Goal: Task Accomplishment & Management: Manage account settings

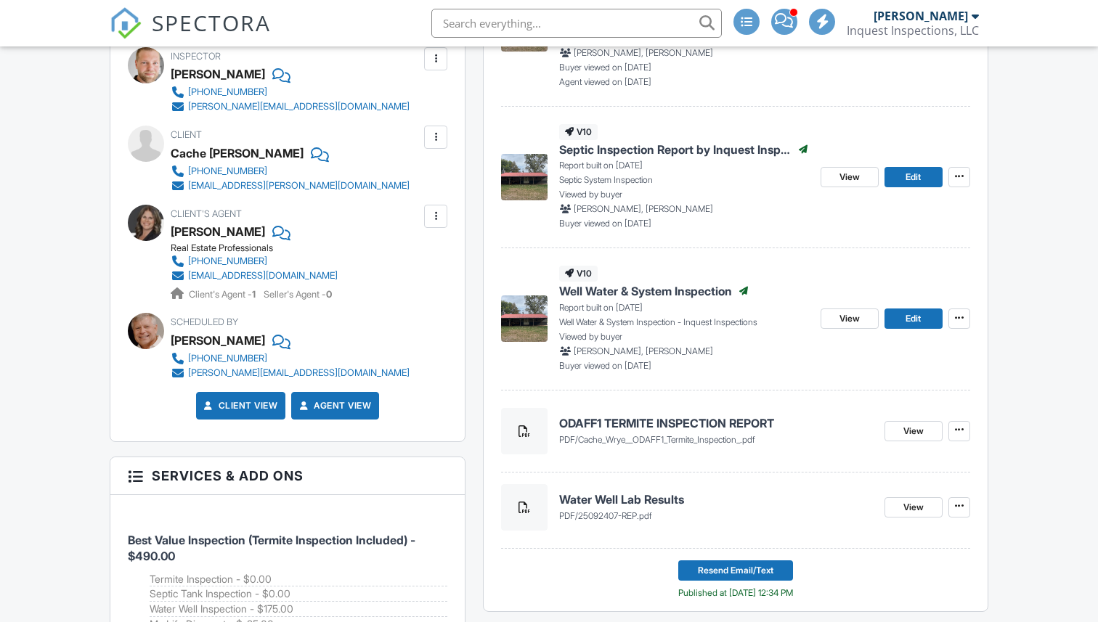
scroll to position [553, 0]
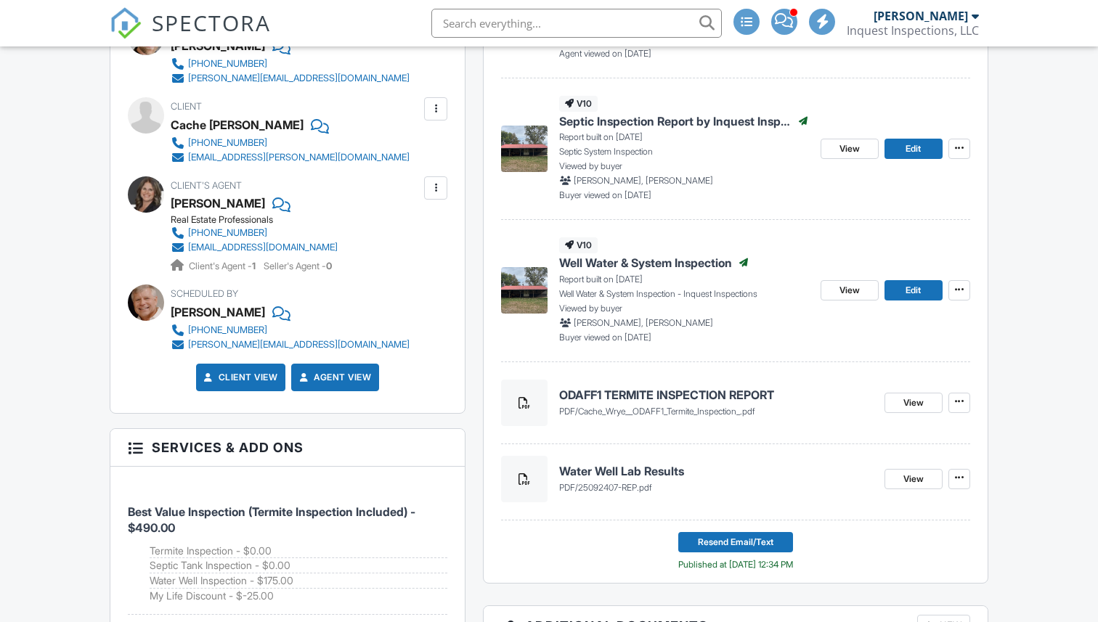
click at [532, 405] on span at bounding box center [523, 402] width 17 height 17
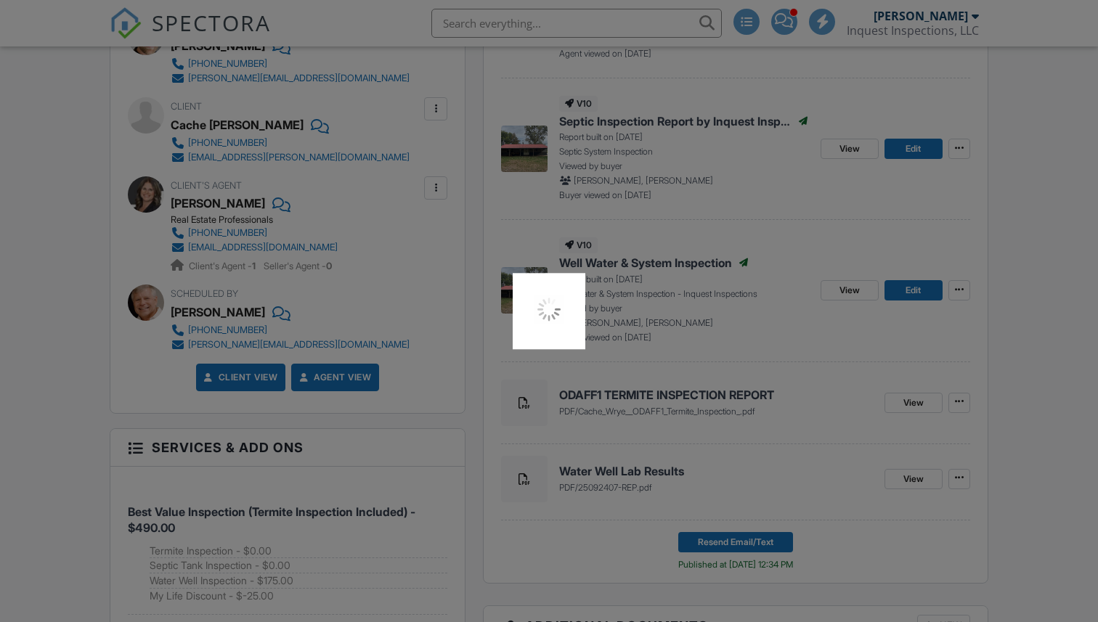
scroll to position [0, 0]
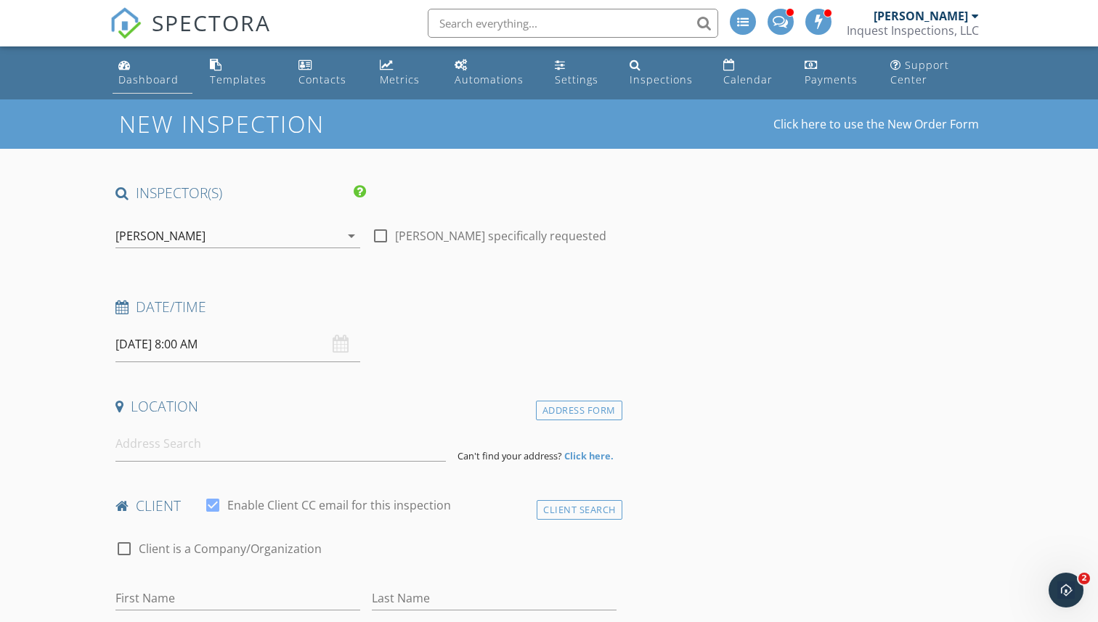
click at [145, 77] on div "Dashboard" at bounding box center [148, 80] width 60 height 14
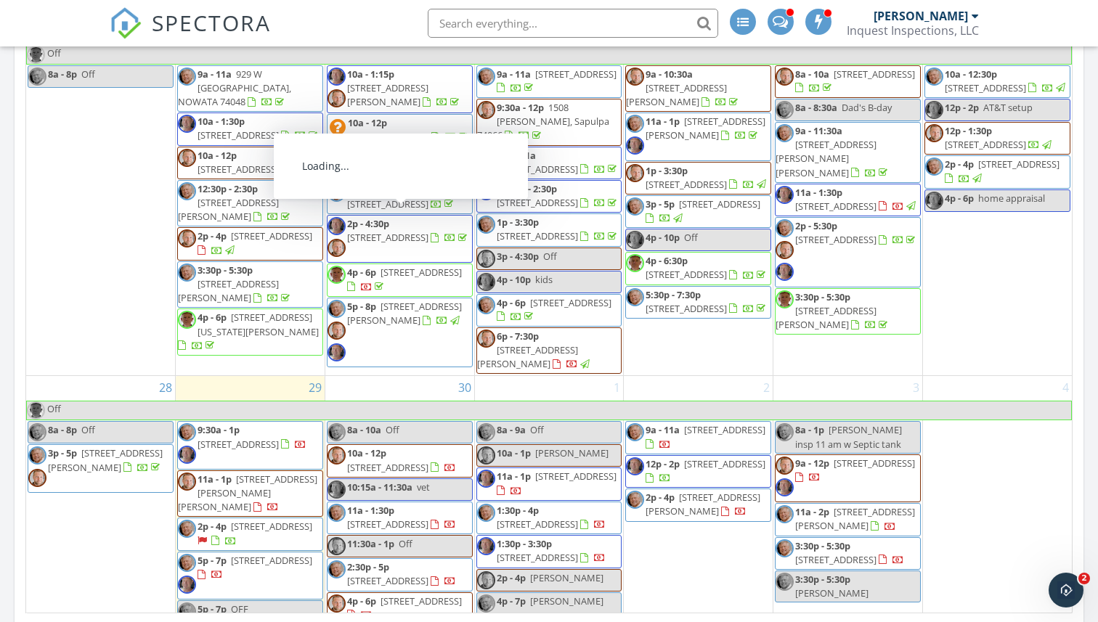
scroll to position [1149, 0]
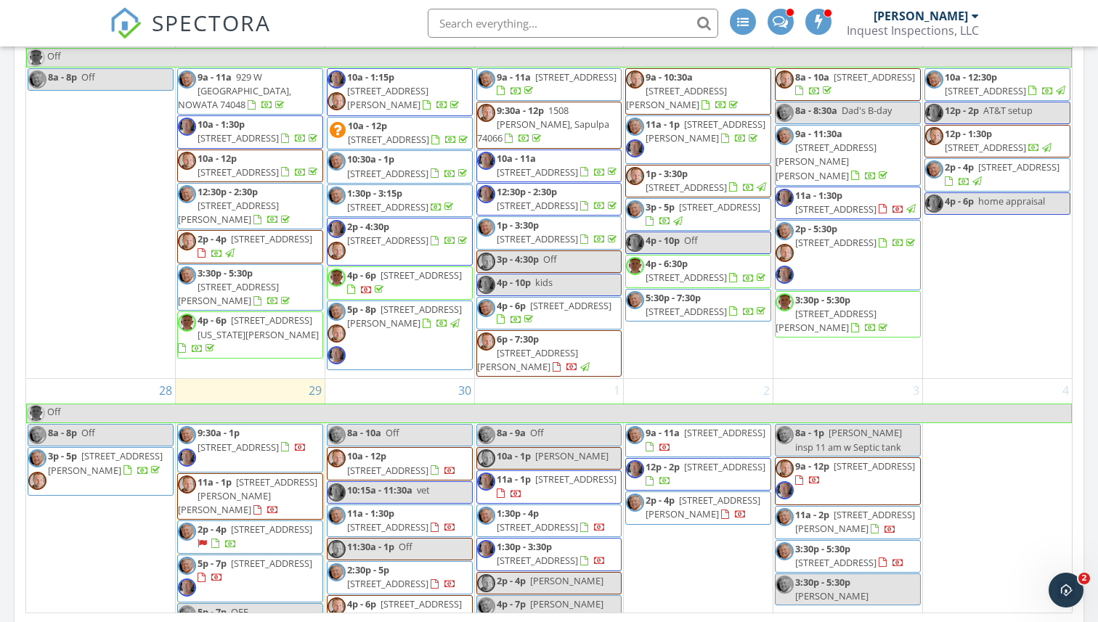
click at [399, 102] on span "[STREET_ADDRESS][PERSON_NAME]" at bounding box center [387, 97] width 81 height 27
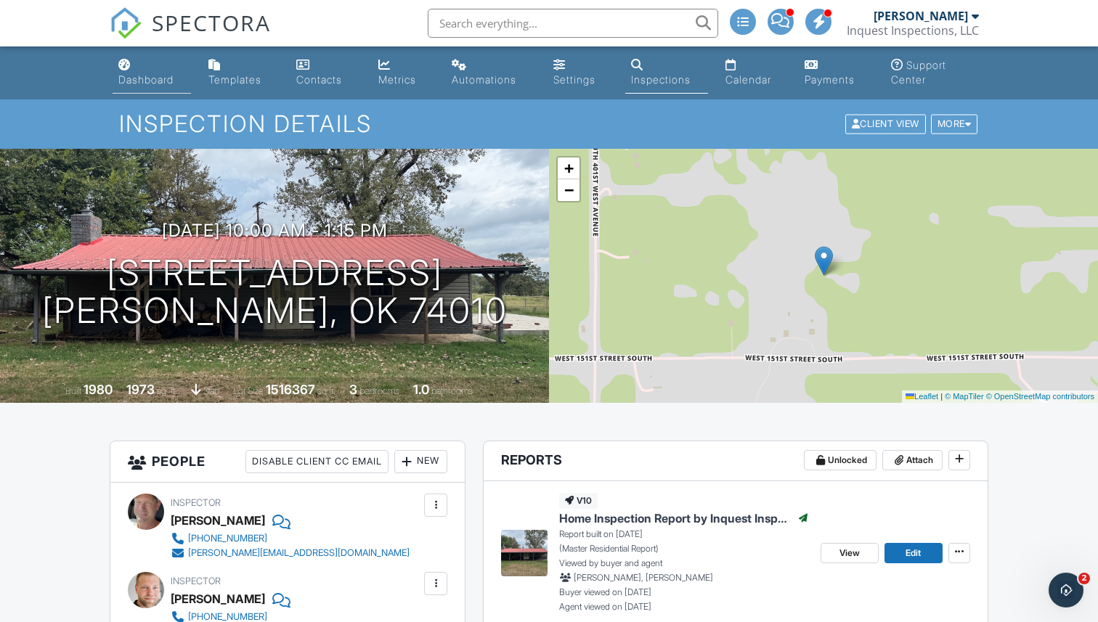
click at [150, 73] on div "Dashboard" at bounding box center [145, 79] width 55 height 12
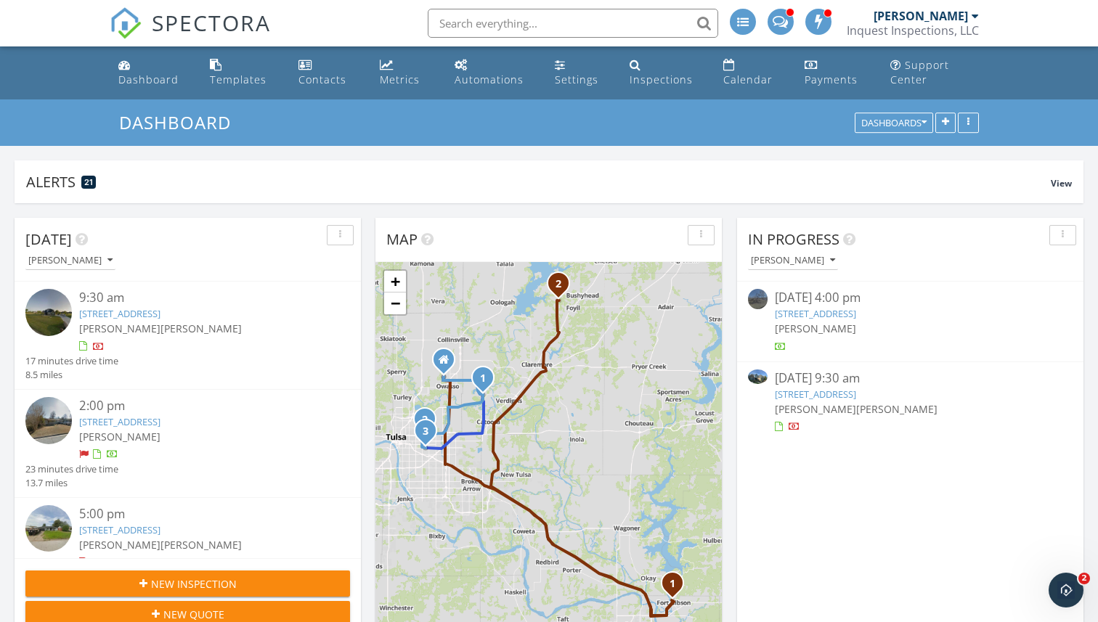
click at [485, 29] on input "text" at bounding box center [573, 23] width 290 height 29
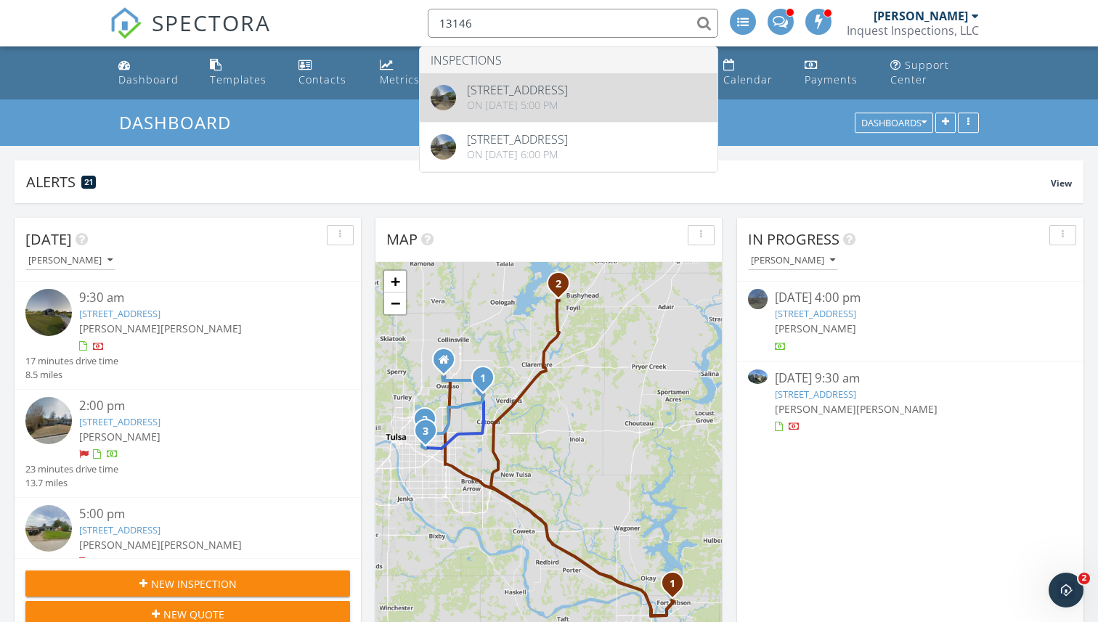
type input "13146"
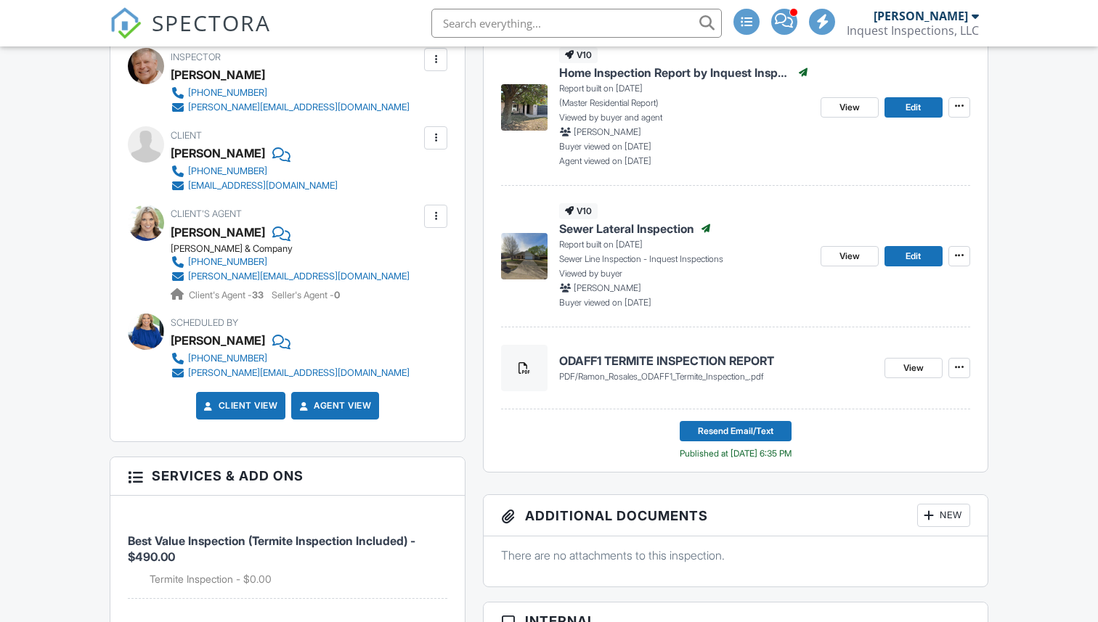
click at [530, 361] on span at bounding box center [523, 367] width 17 height 17
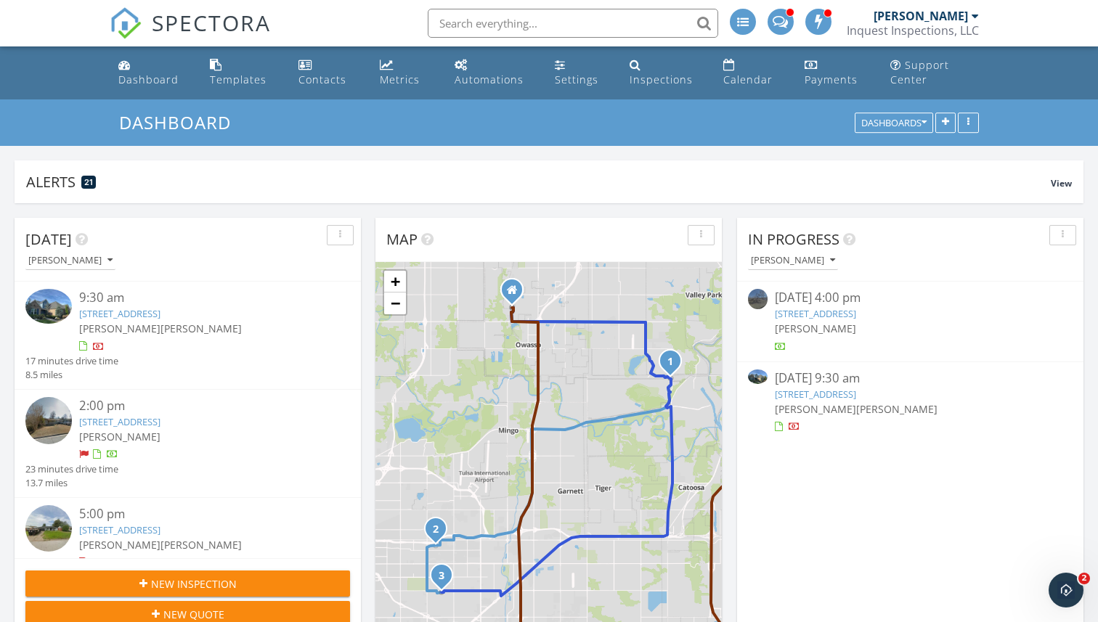
click at [458, 23] on input "text" at bounding box center [573, 23] width 290 height 29
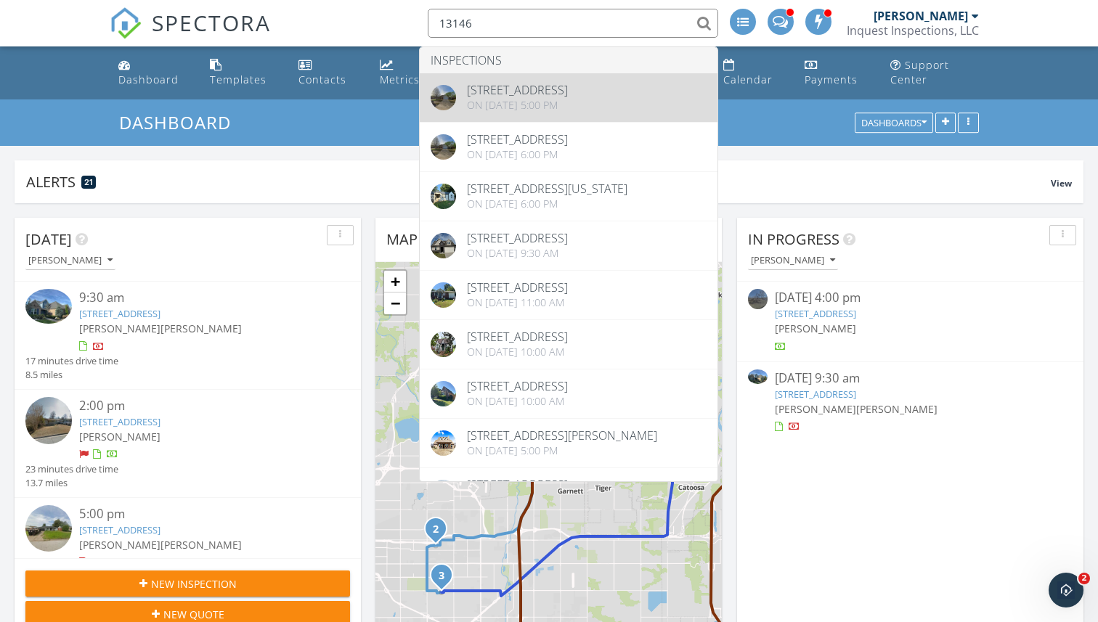
type input "13146"
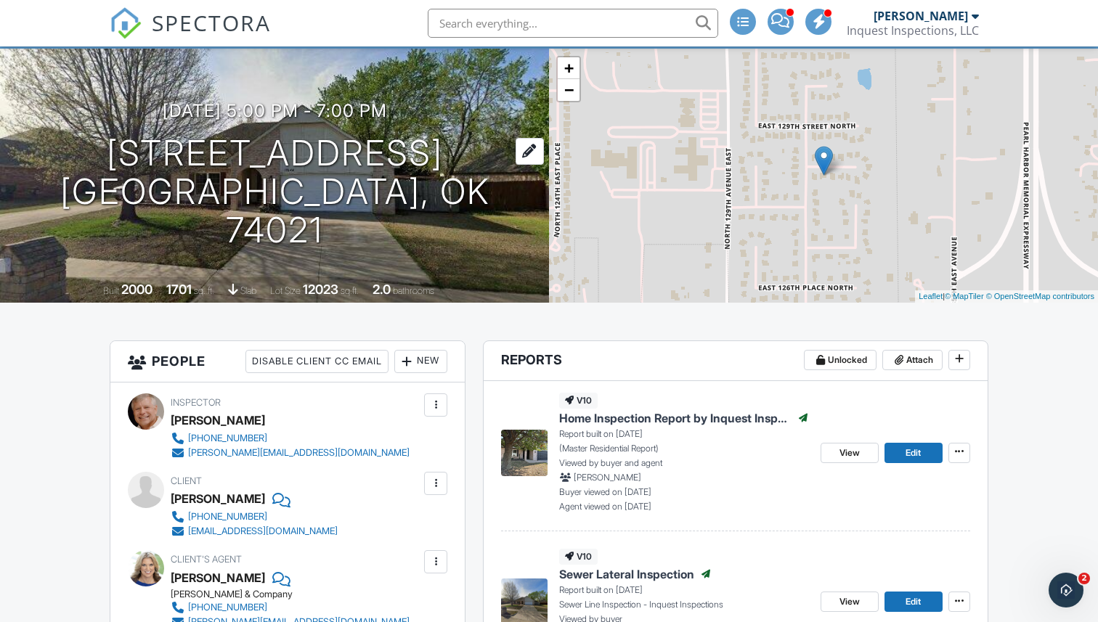
scroll to position [114, 0]
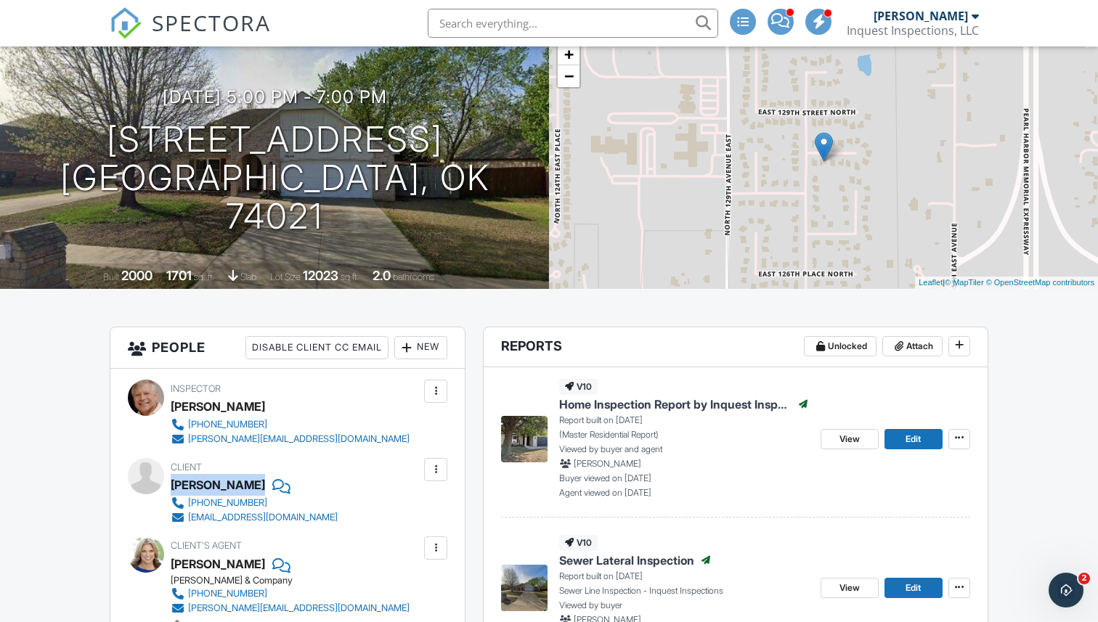
drag, startPoint x: 173, startPoint y: 484, endPoint x: 256, endPoint y: 484, distance: 83.5
click at [256, 484] on div "[PERSON_NAME]" at bounding box center [260, 485] width 179 height 22
copy div "[PERSON_NAME]"
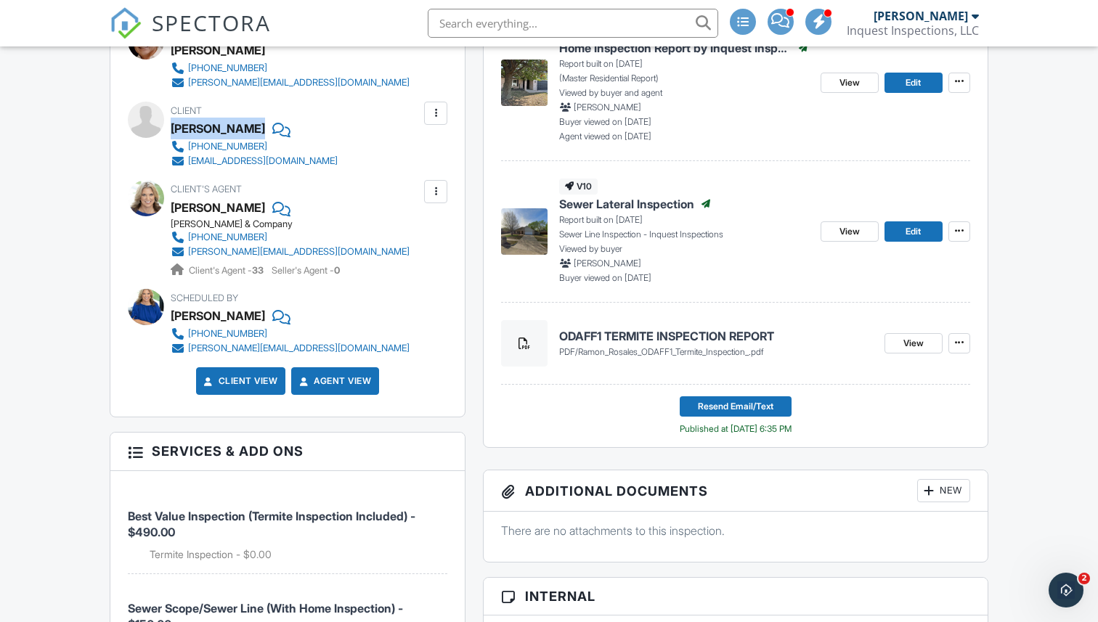
scroll to position [327, 0]
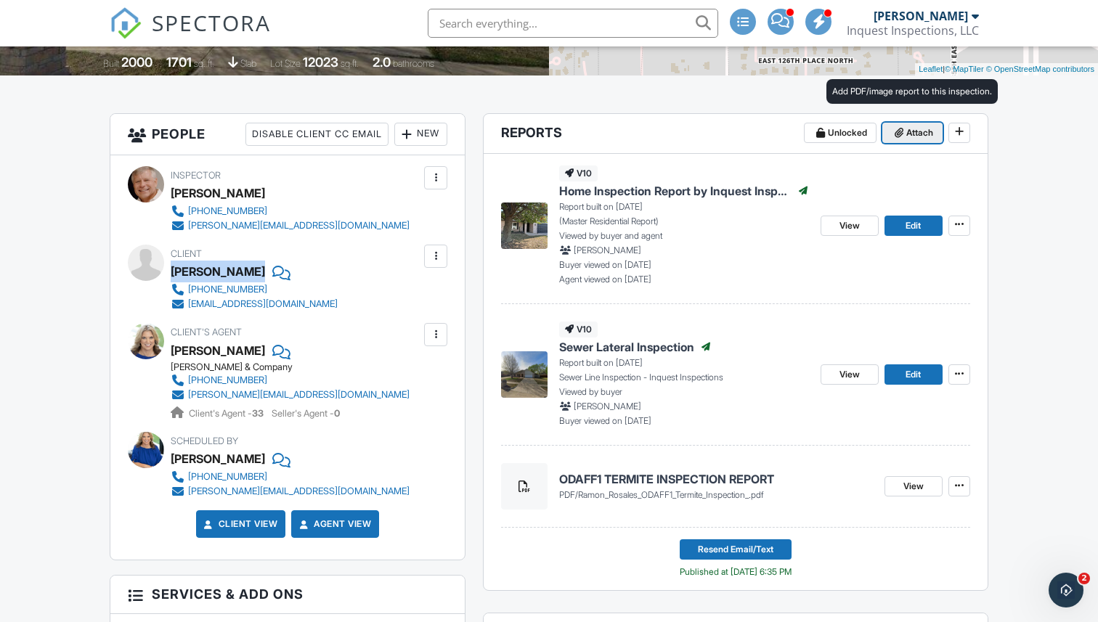
click at [906, 139] on button "Attach" at bounding box center [912, 133] width 60 height 20
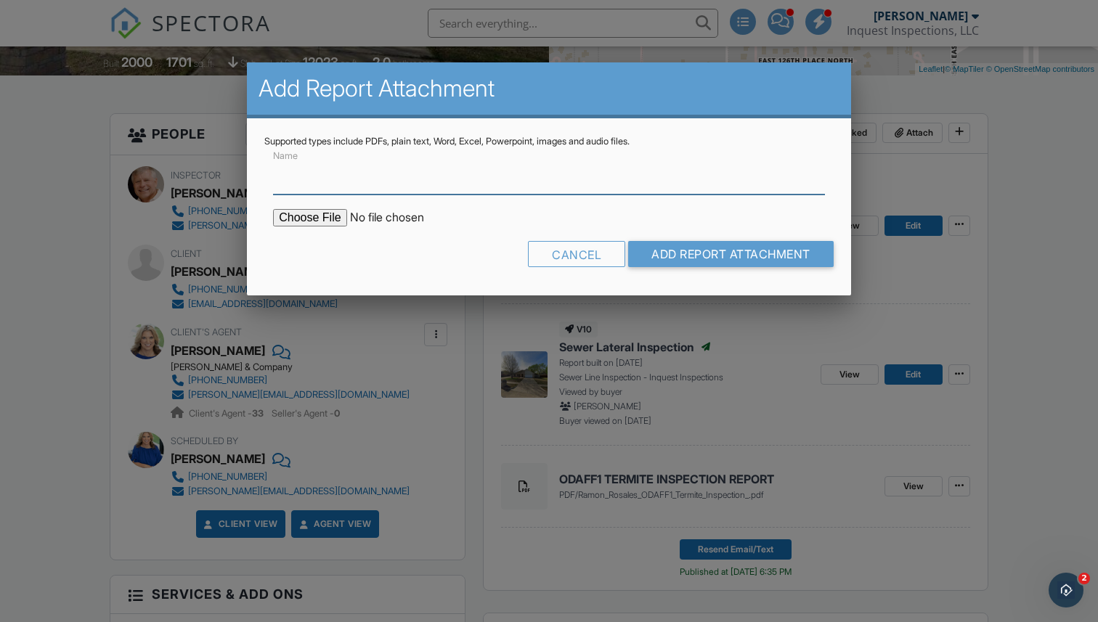
click at [346, 179] on input "Name" at bounding box center [549, 177] width 552 height 36
type input "Revised ODAFF1 Report"
click at [301, 223] on input "file" at bounding box center [396, 217] width 247 height 17
type input "C:\fakepath\Ramon_Rosales_ODAFF1_Termite_Inspection_.pdf"
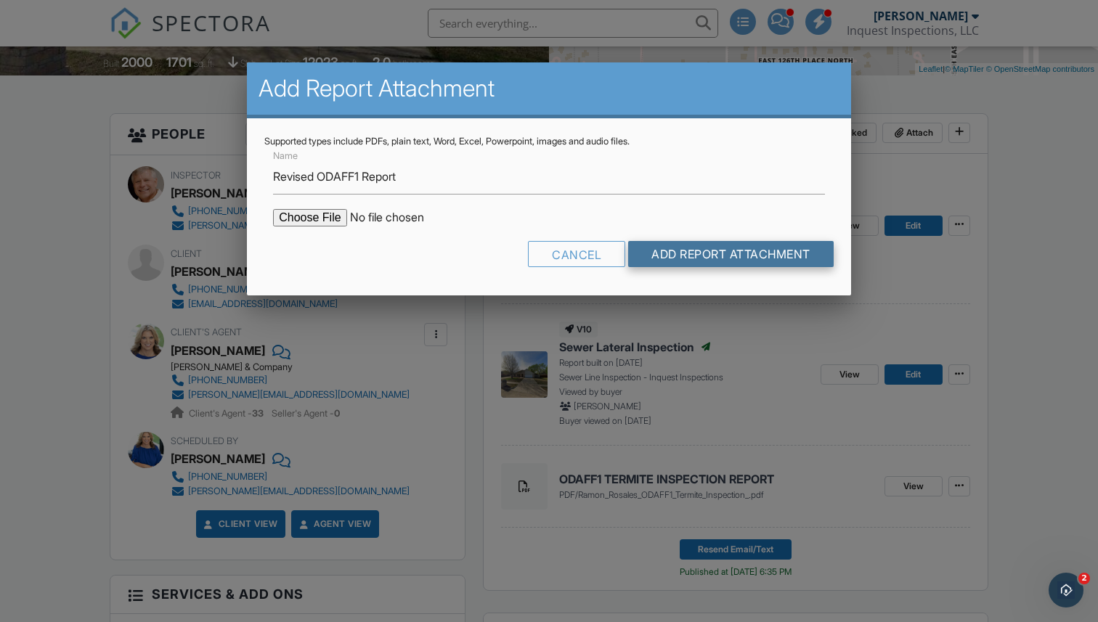
click at [707, 256] on input "Add Report Attachment" at bounding box center [730, 254] width 205 height 26
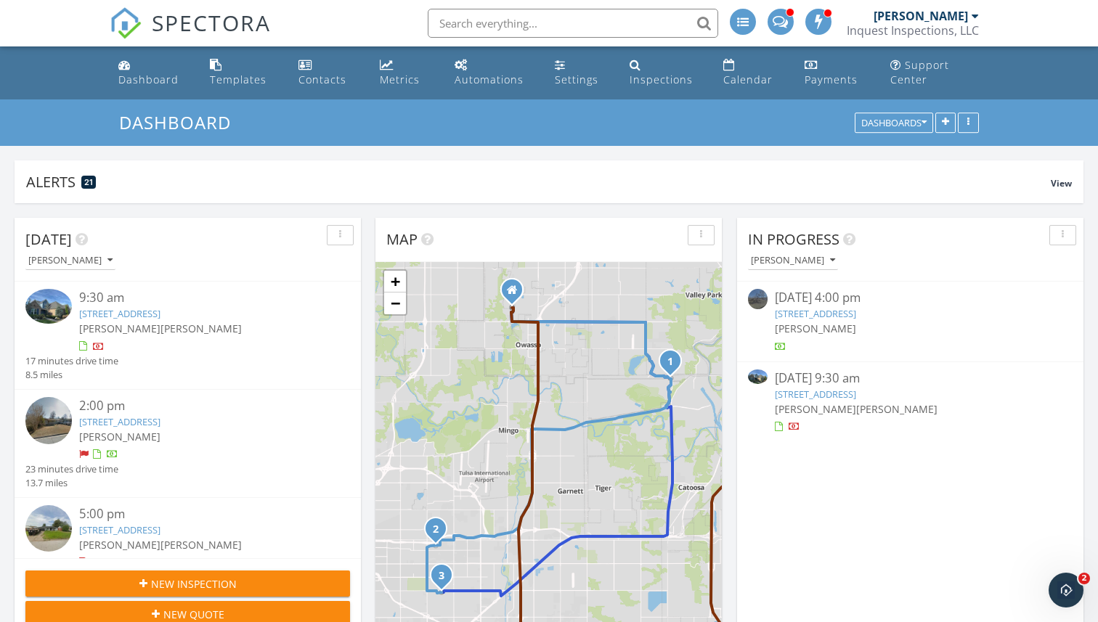
click at [54, 306] on img at bounding box center [48, 306] width 46 height 35
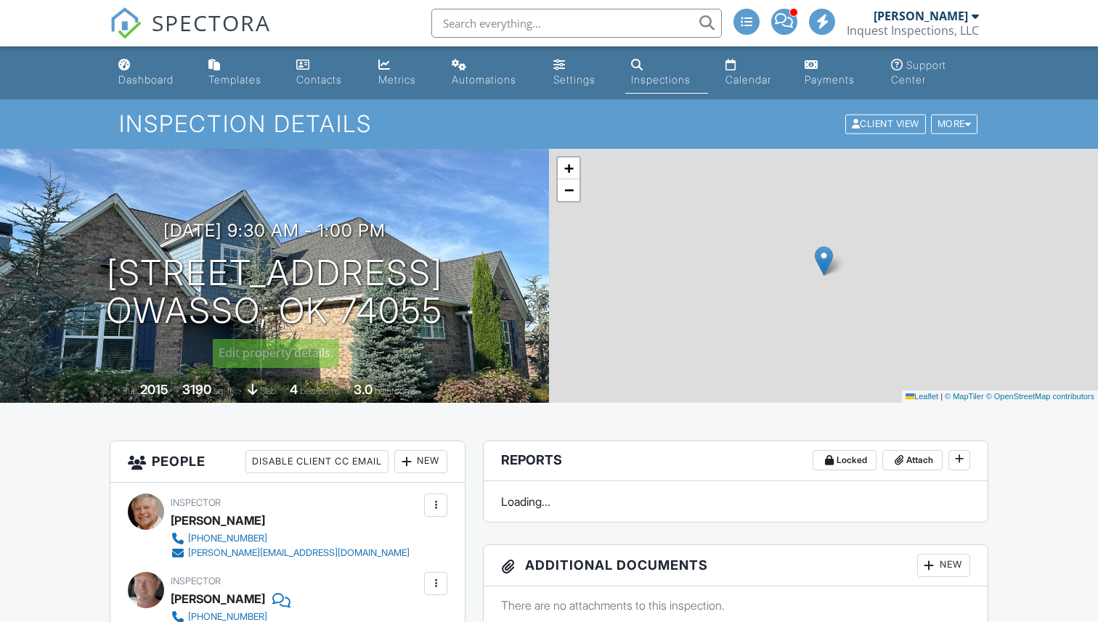
click at [226, 273] on h1 "[STREET_ADDRESS] Owasso, OK 74055" at bounding box center [274, 292] width 337 height 77
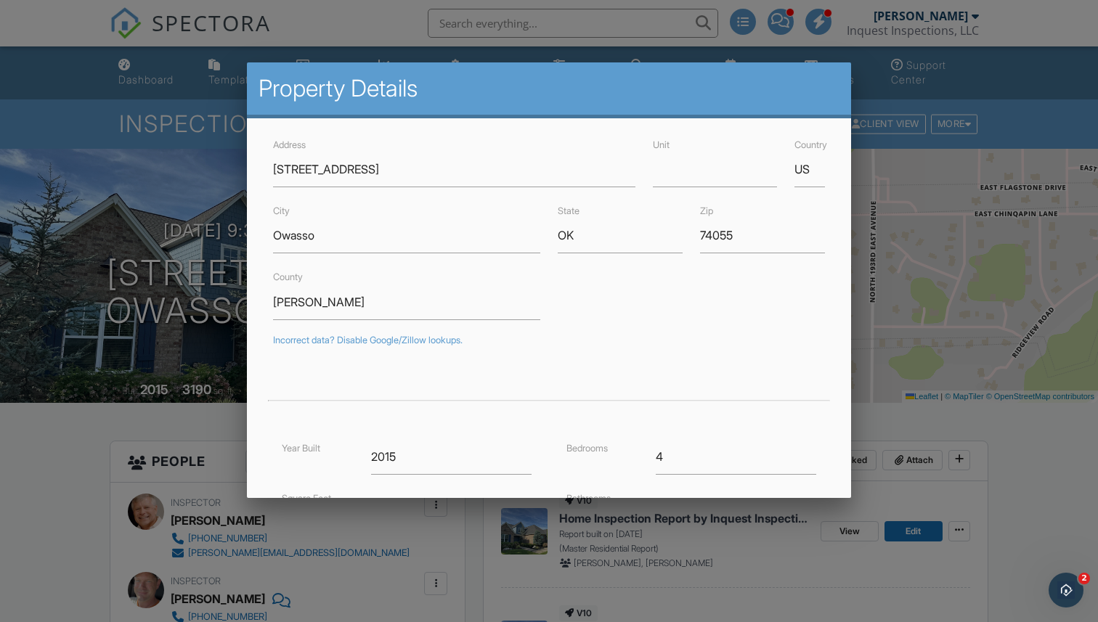
click at [136, 332] on div at bounding box center [549, 316] width 1098 height 778
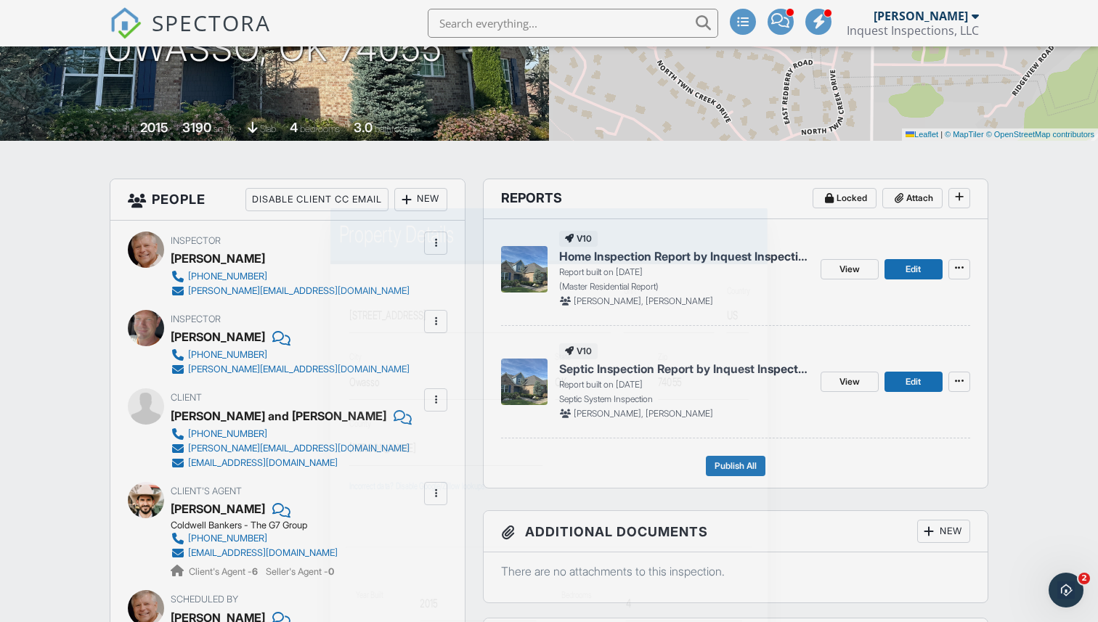
scroll to position [303, 0]
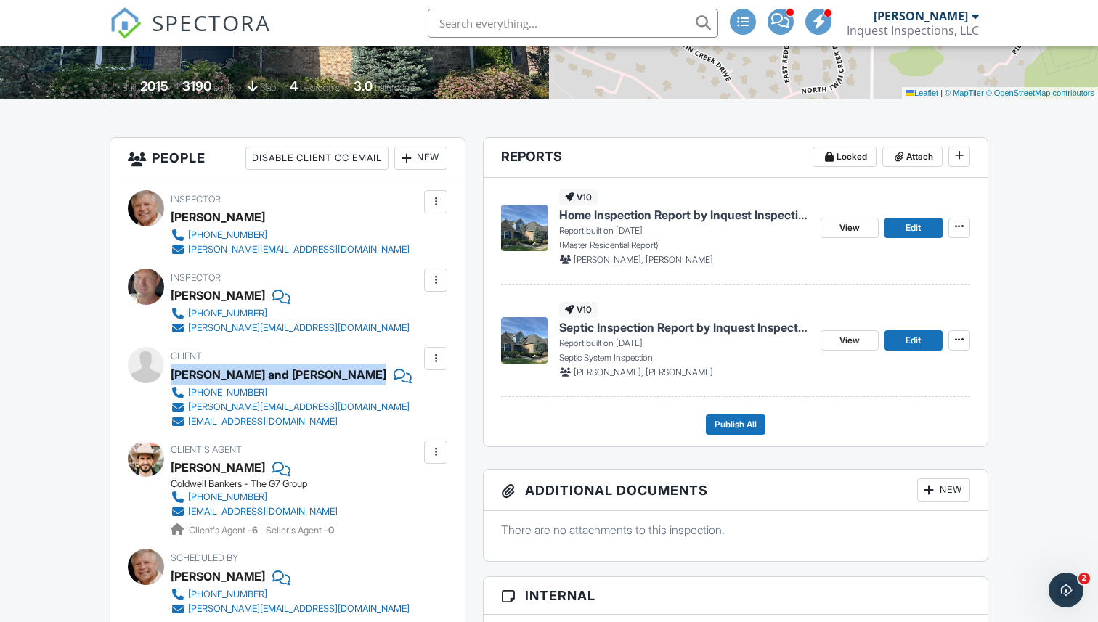
drag, startPoint x: 173, startPoint y: 371, endPoint x: 321, endPoint y: 377, distance: 148.2
click at [321, 377] on div "[PERSON_NAME] and [PERSON_NAME]" at bounding box center [296, 375] width 250 height 22
copy div "[PERSON_NAME] and [PERSON_NAME]"
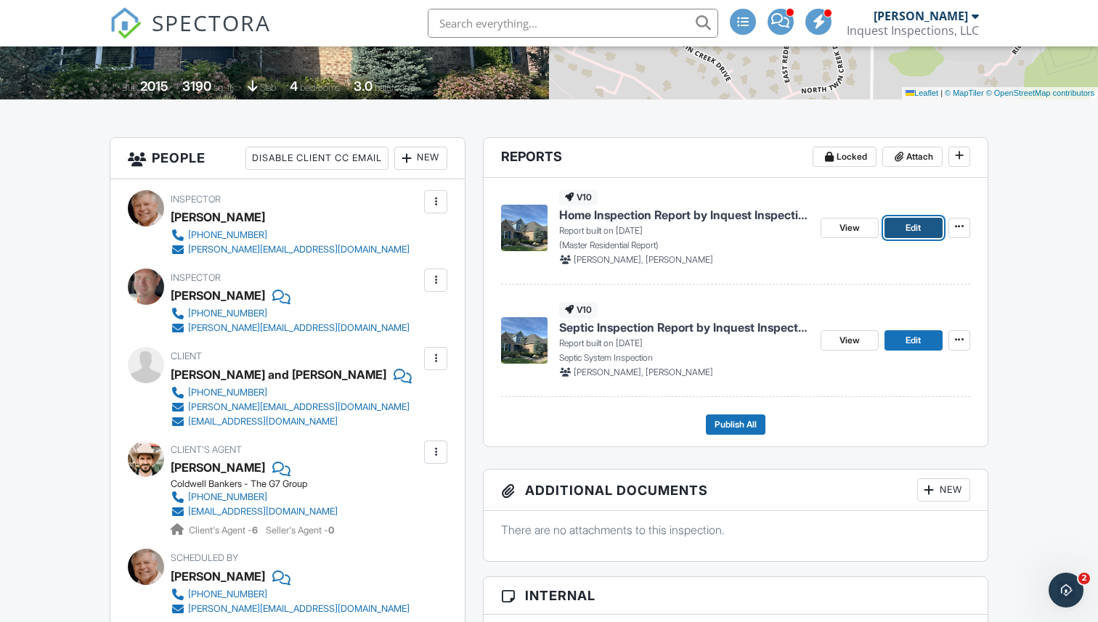
click at [907, 227] on span "Edit" at bounding box center [912, 228] width 15 height 15
